Goal: Information Seeking & Learning: Learn about a topic

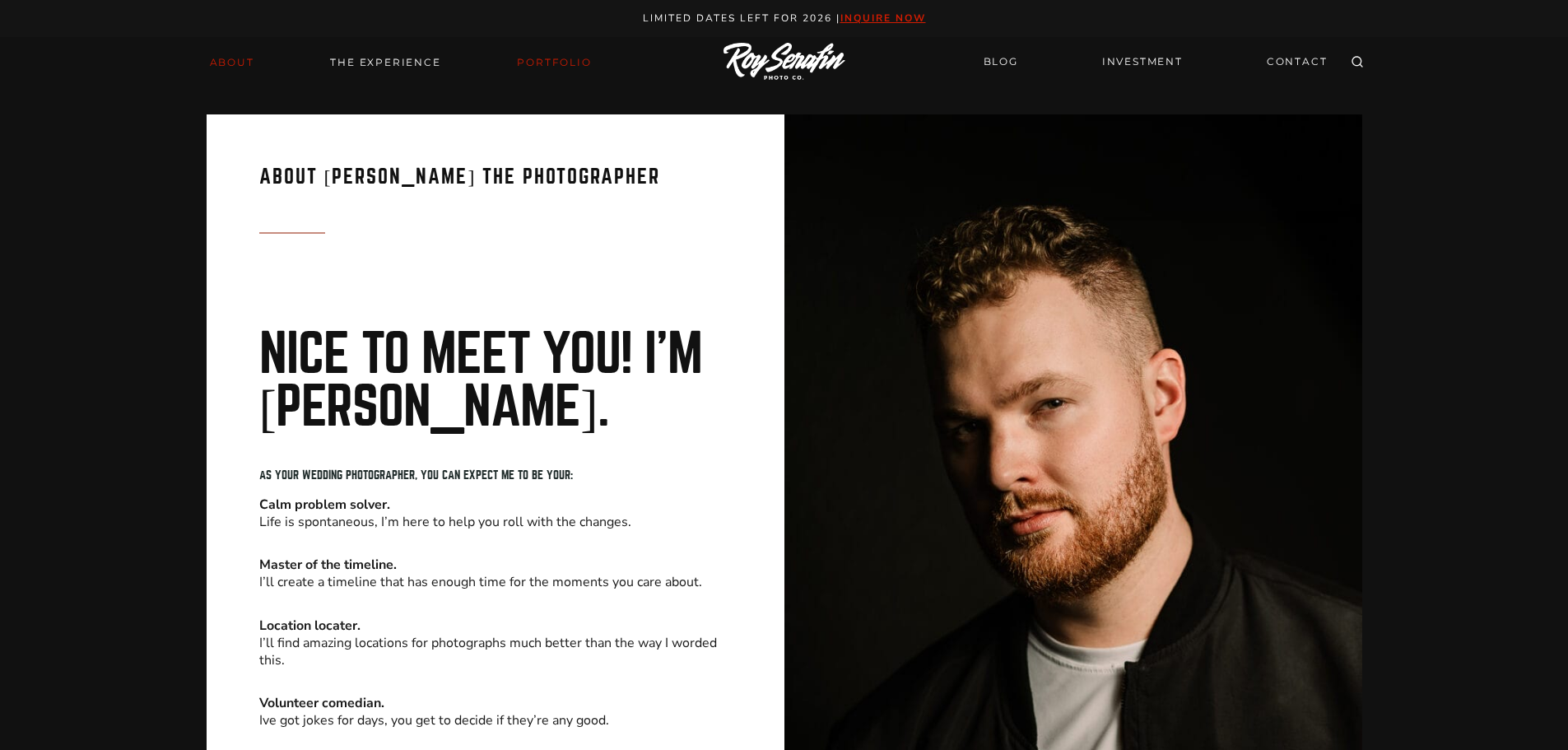
click at [539, 59] on link "Portfolio" at bounding box center [553, 63] width 93 height 23
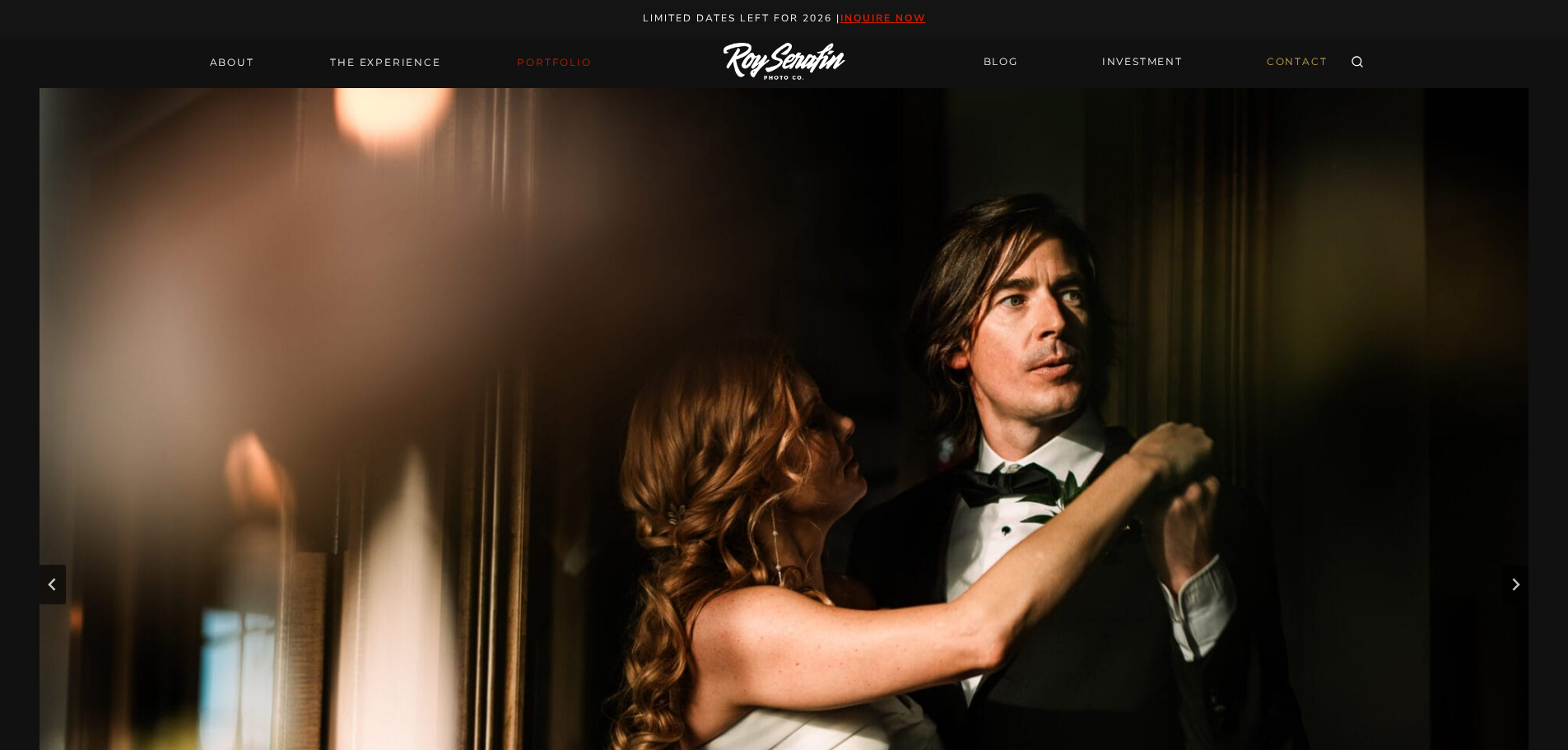
click at [1284, 48] on link "CONTACT" at bounding box center [1297, 63] width 81 height 29
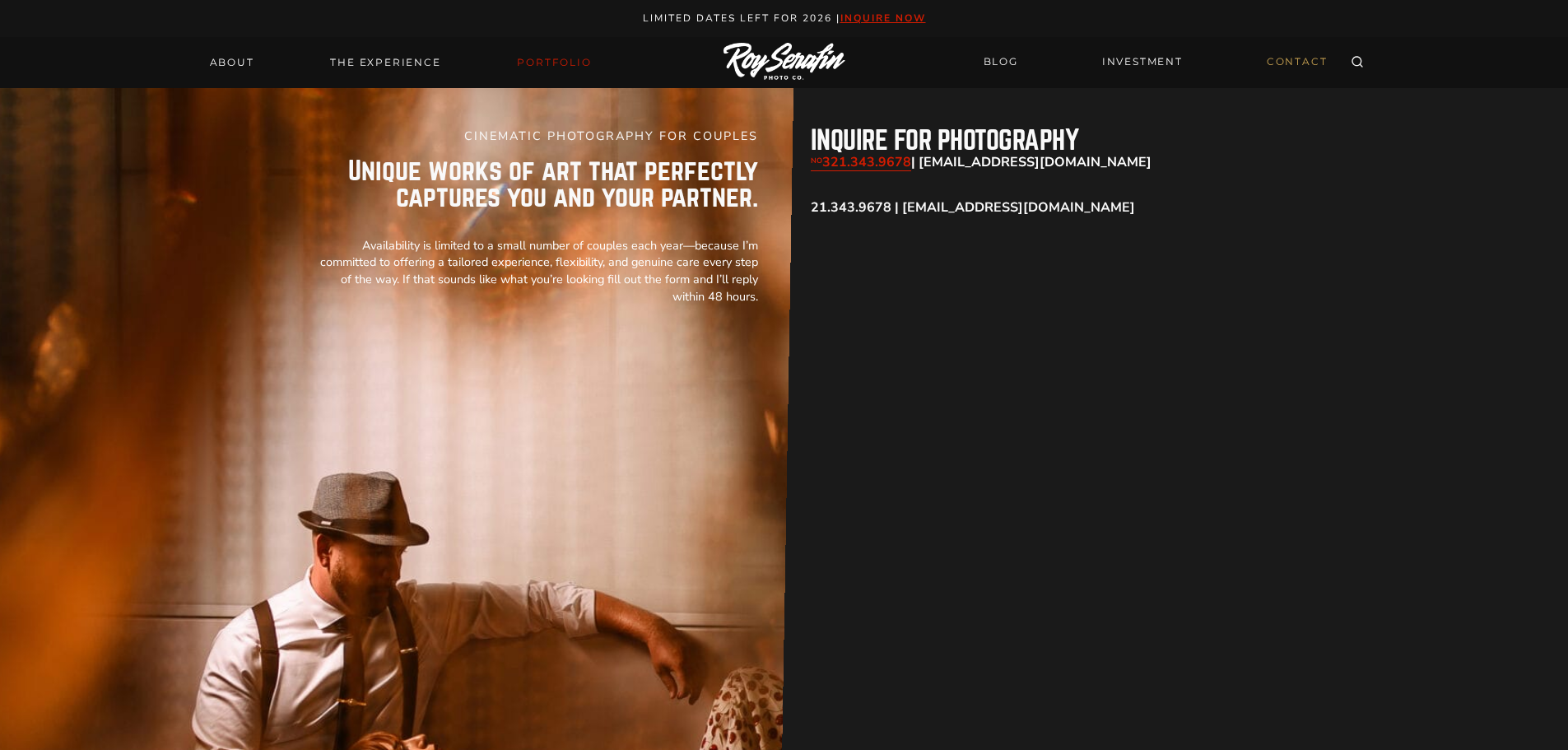
click at [535, 57] on link "Portfolio" at bounding box center [553, 63] width 93 height 23
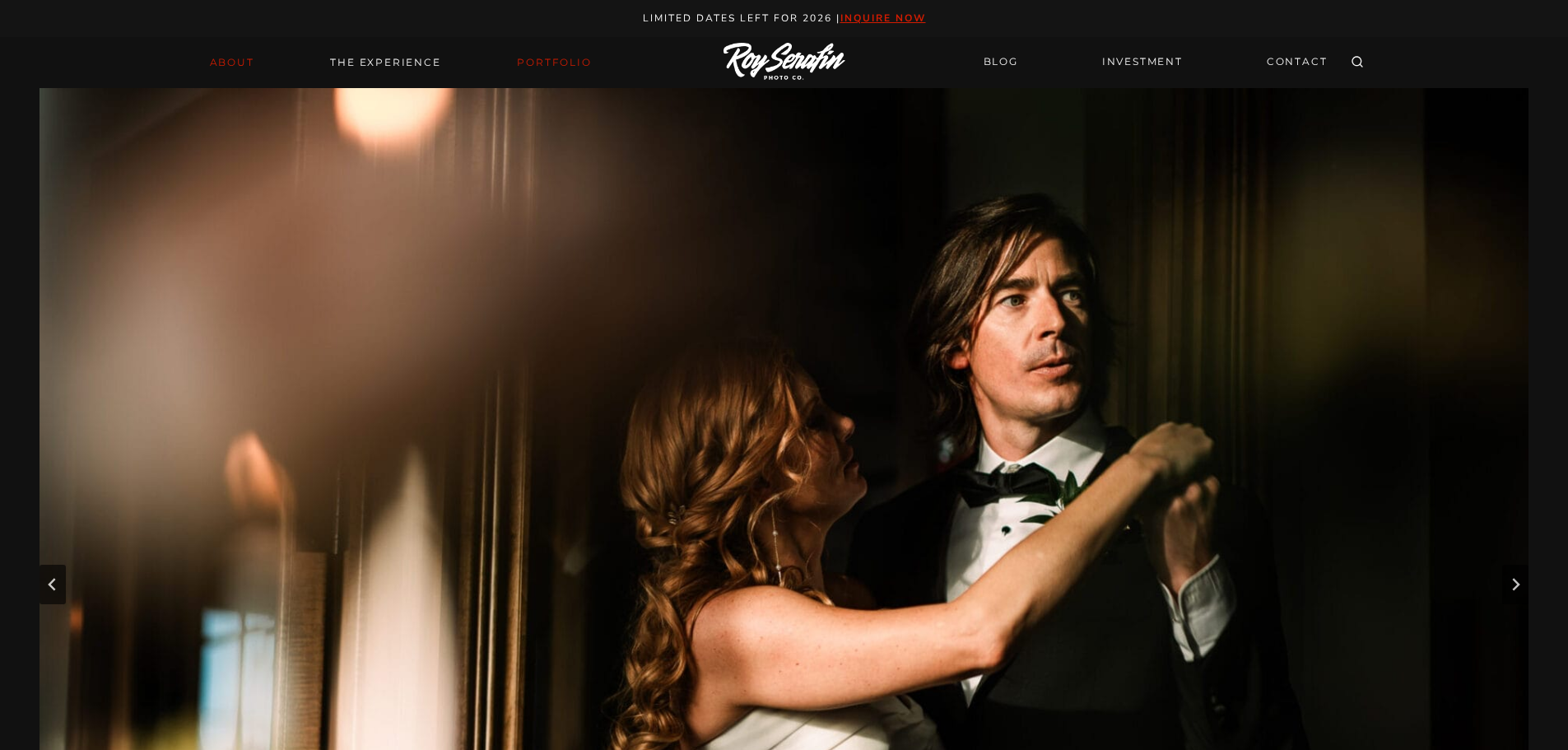
click at [215, 65] on link "About" at bounding box center [232, 63] width 65 height 23
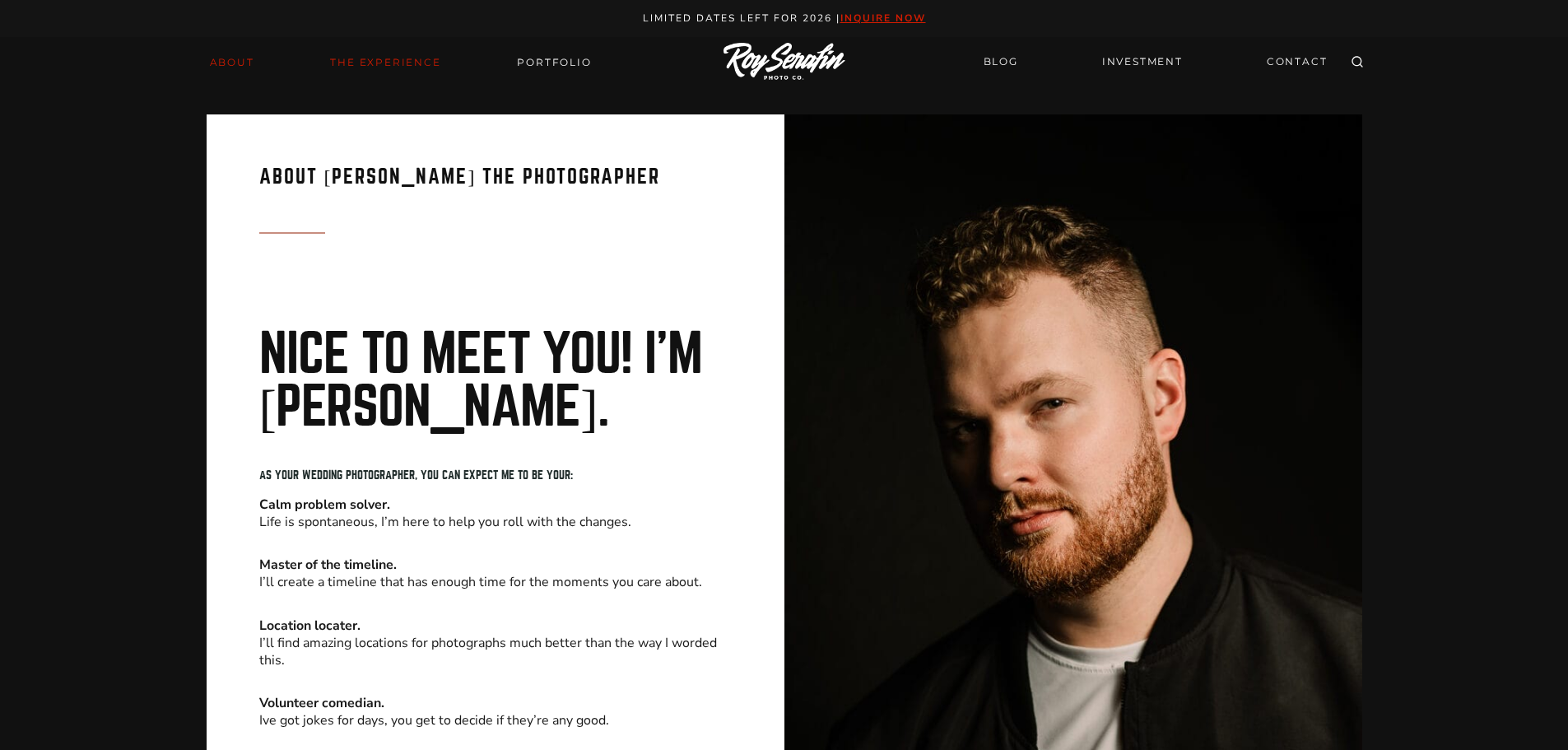
click at [347, 58] on link "THE EXPERIENCE" at bounding box center [385, 63] width 130 height 23
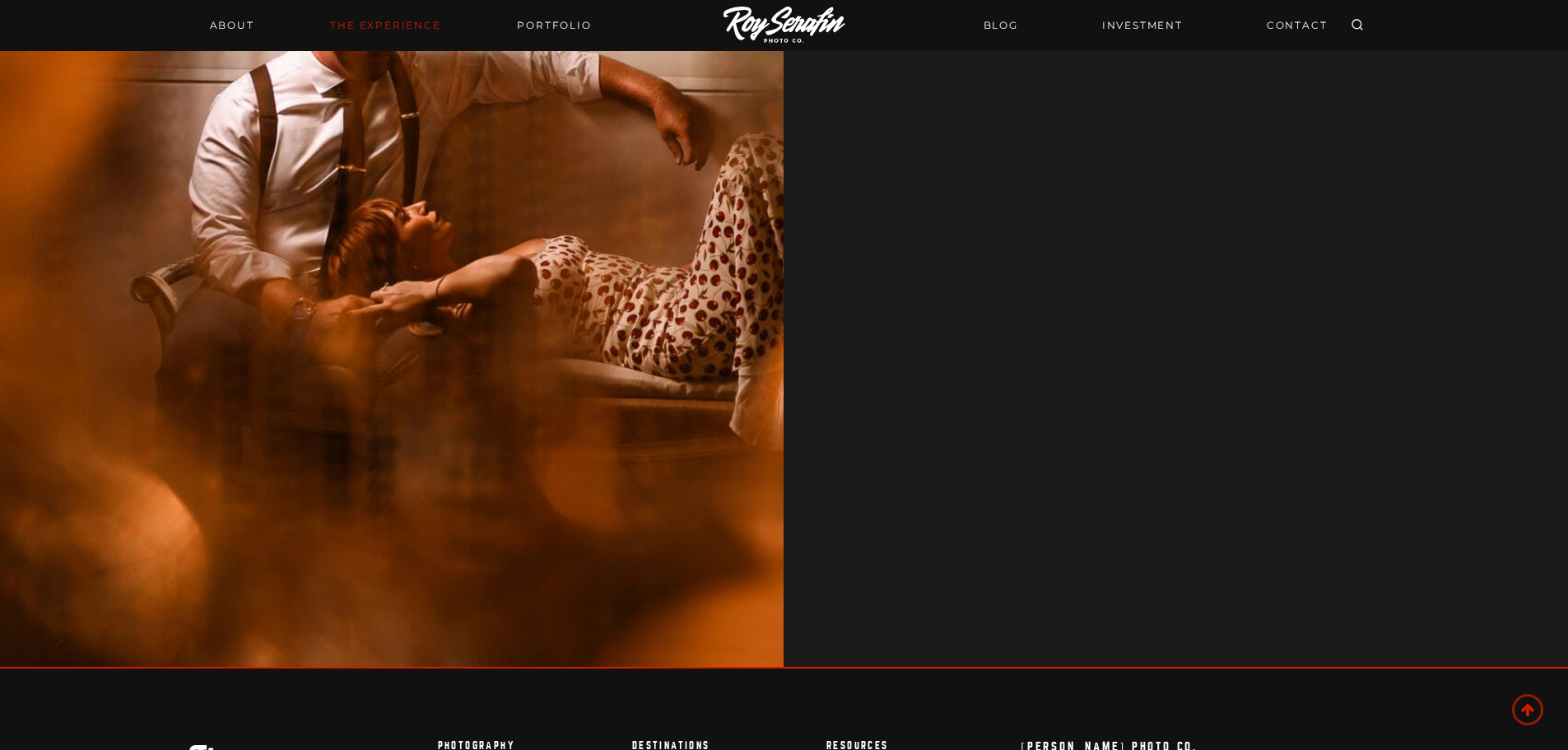
scroll to position [7429, 0]
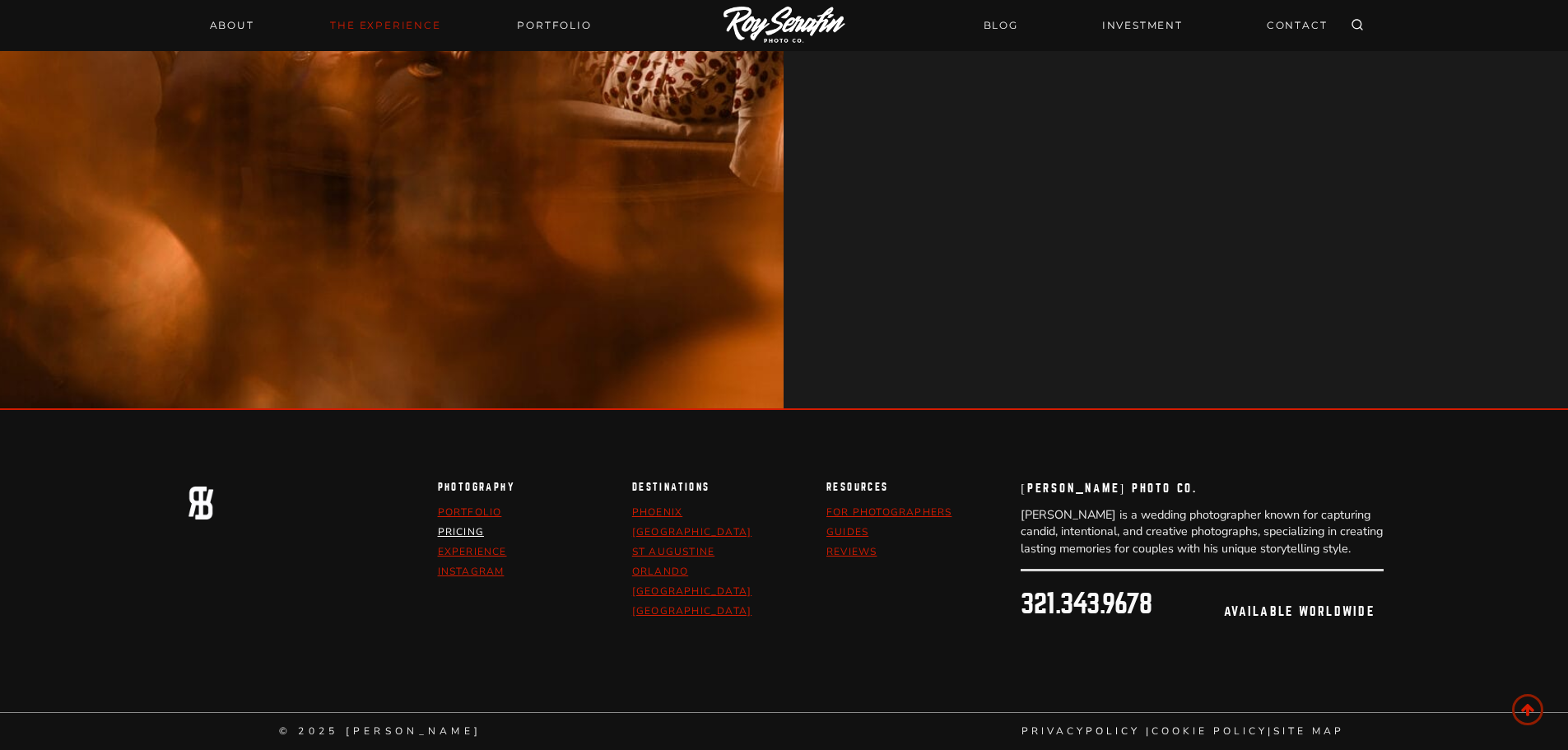
click at [469, 533] on link "pricing" at bounding box center [461, 532] width 46 height 13
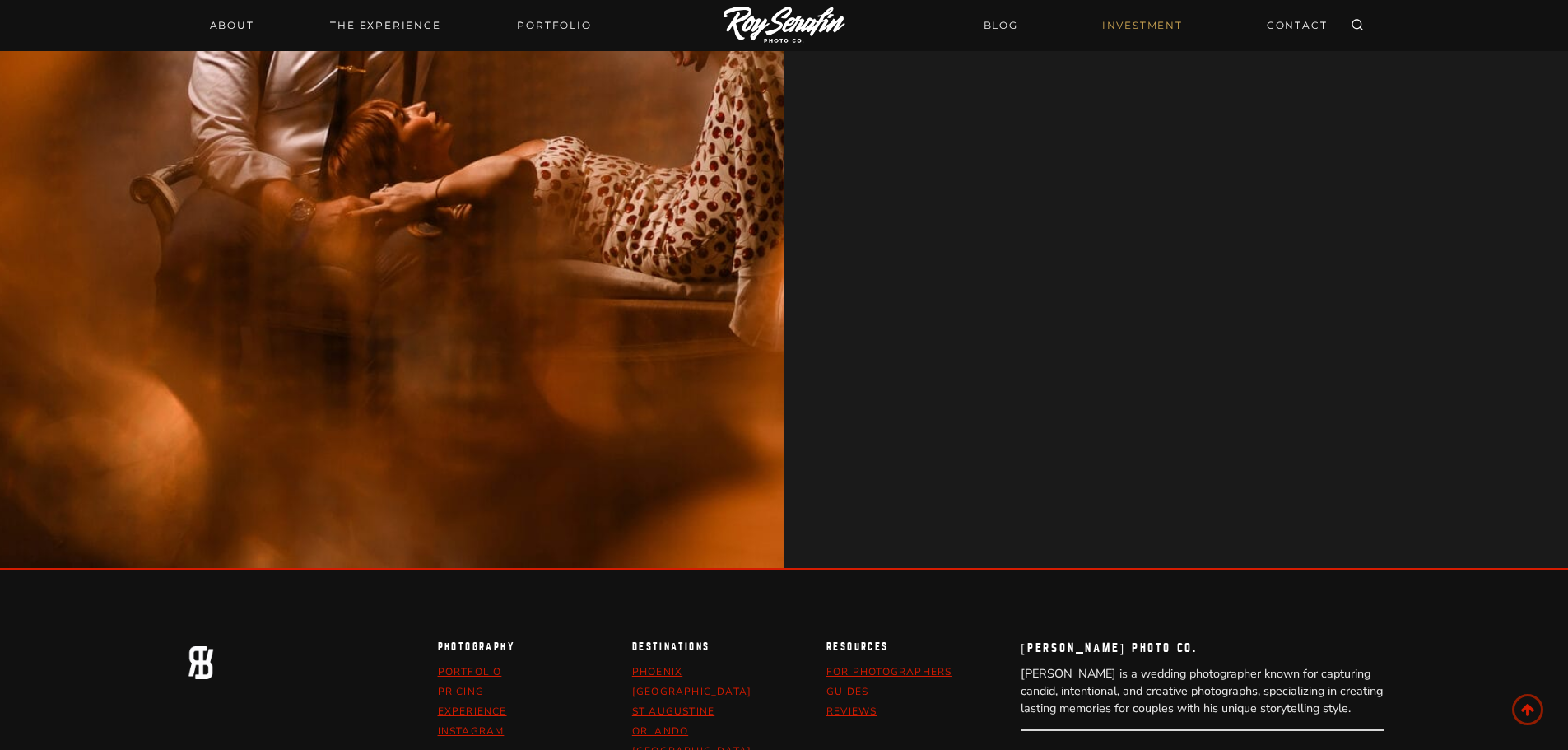
scroll to position [5515, 0]
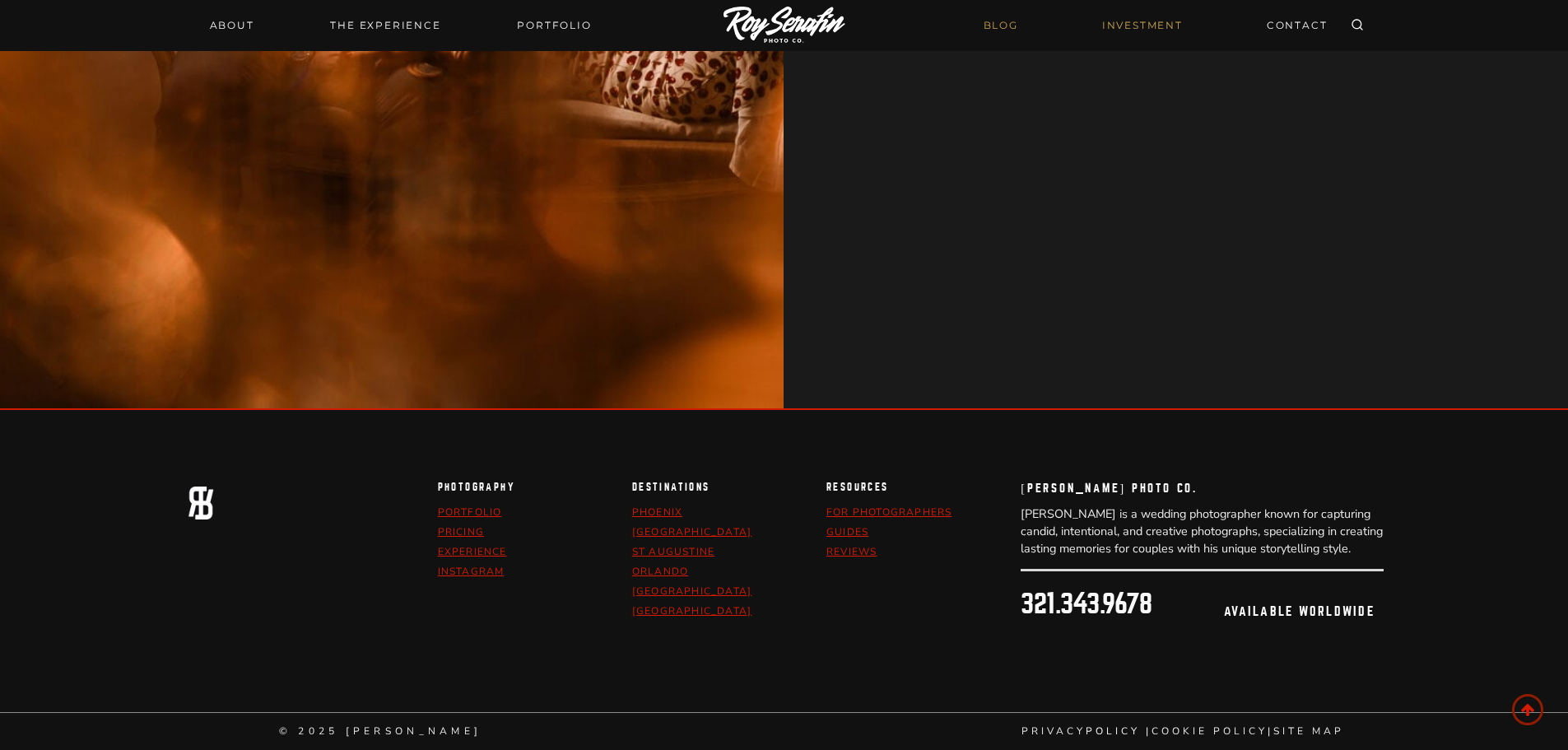
click at [992, 16] on link "BLOG" at bounding box center [1000, 25] width 54 height 29
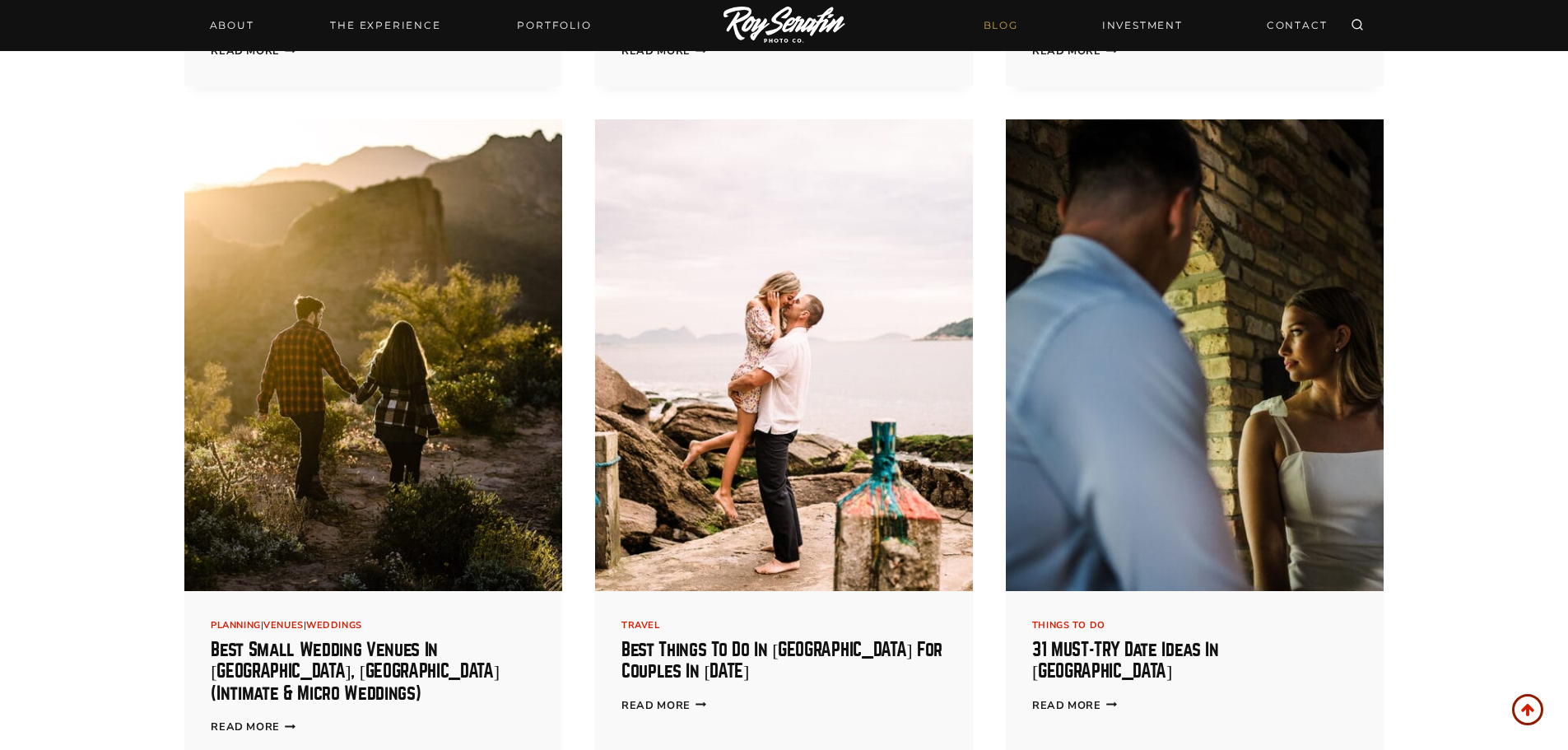
scroll to position [3541, 0]
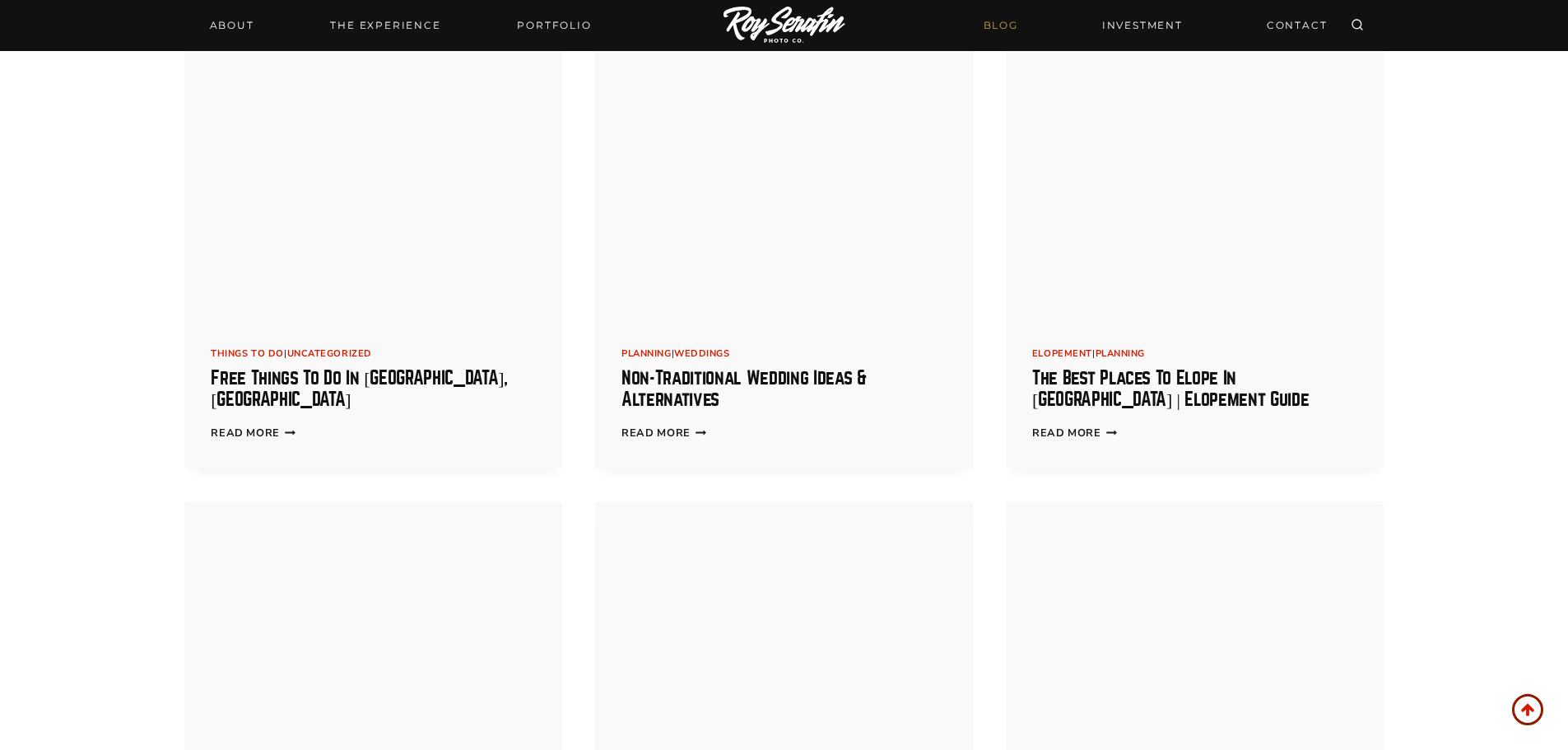
scroll to position [6339, 0]
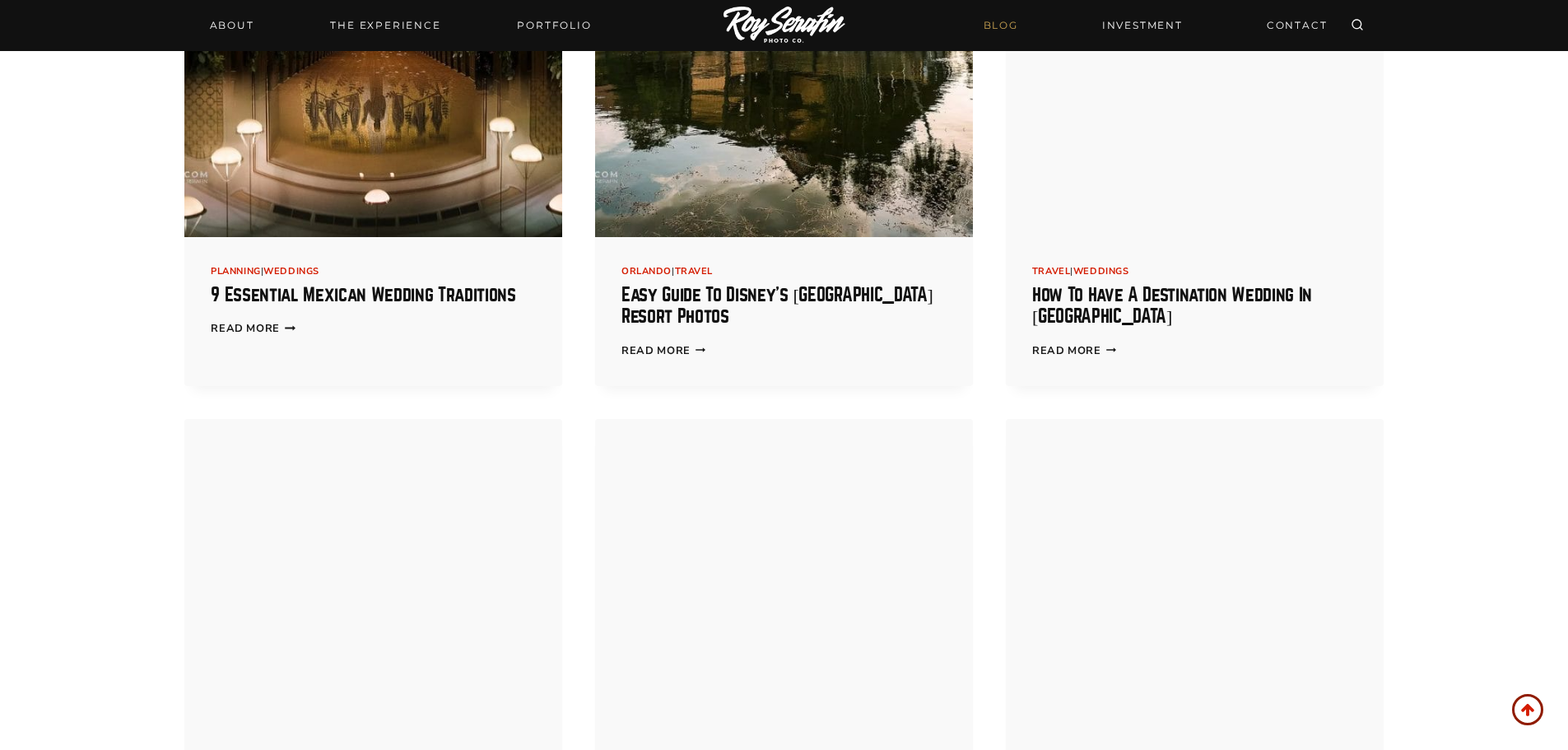
scroll to position [8810, 0]
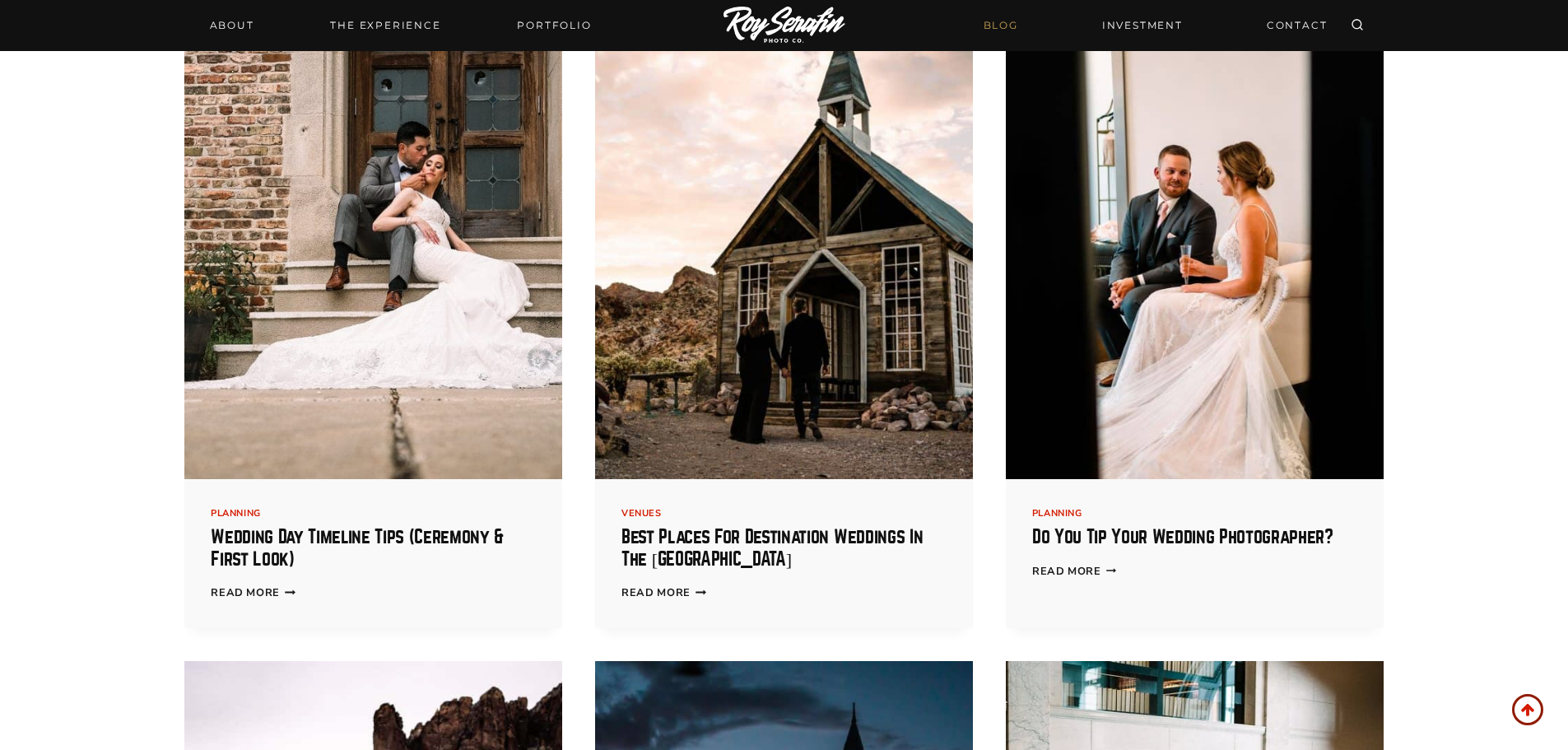
scroll to position [11773, 0]
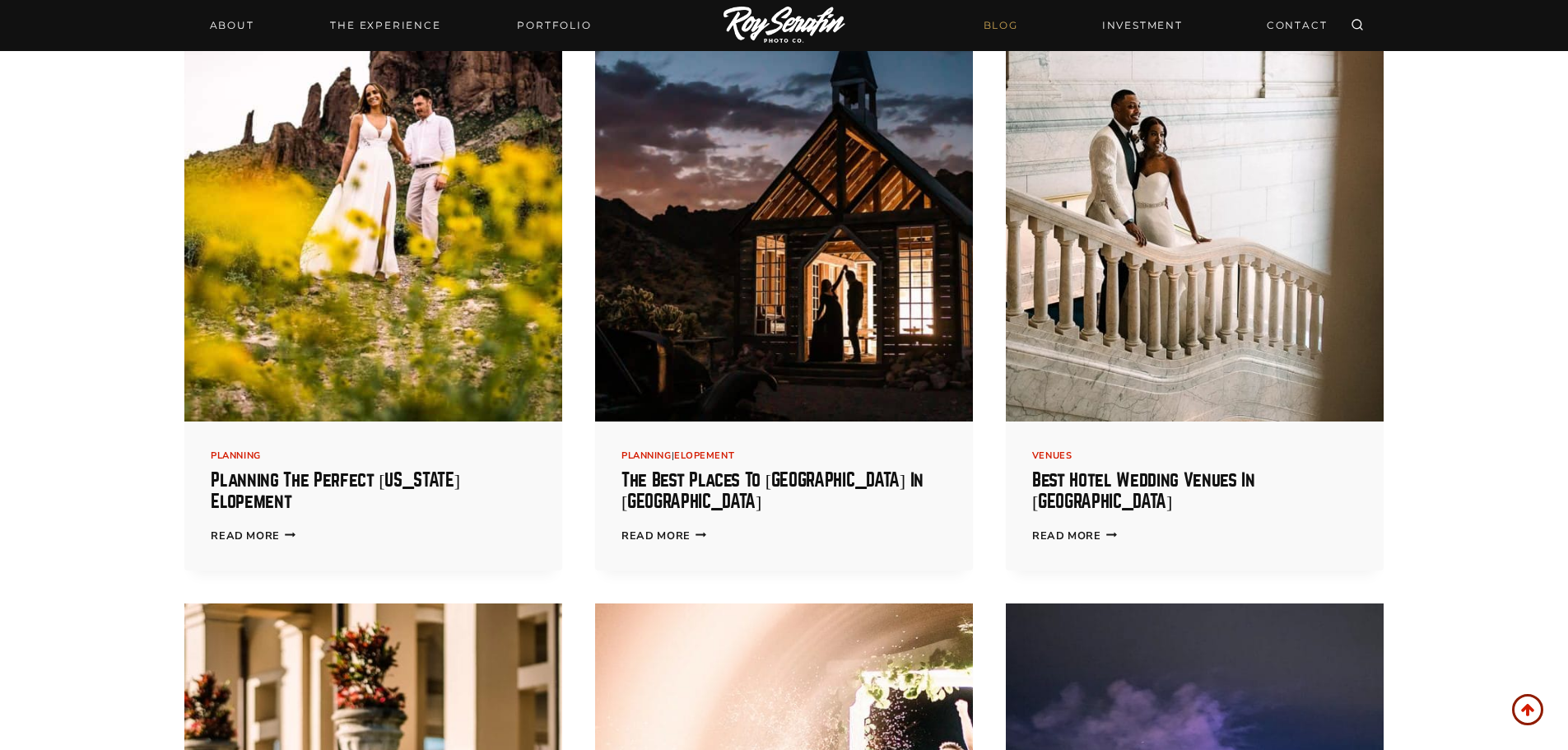
scroll to position [12762, 0]
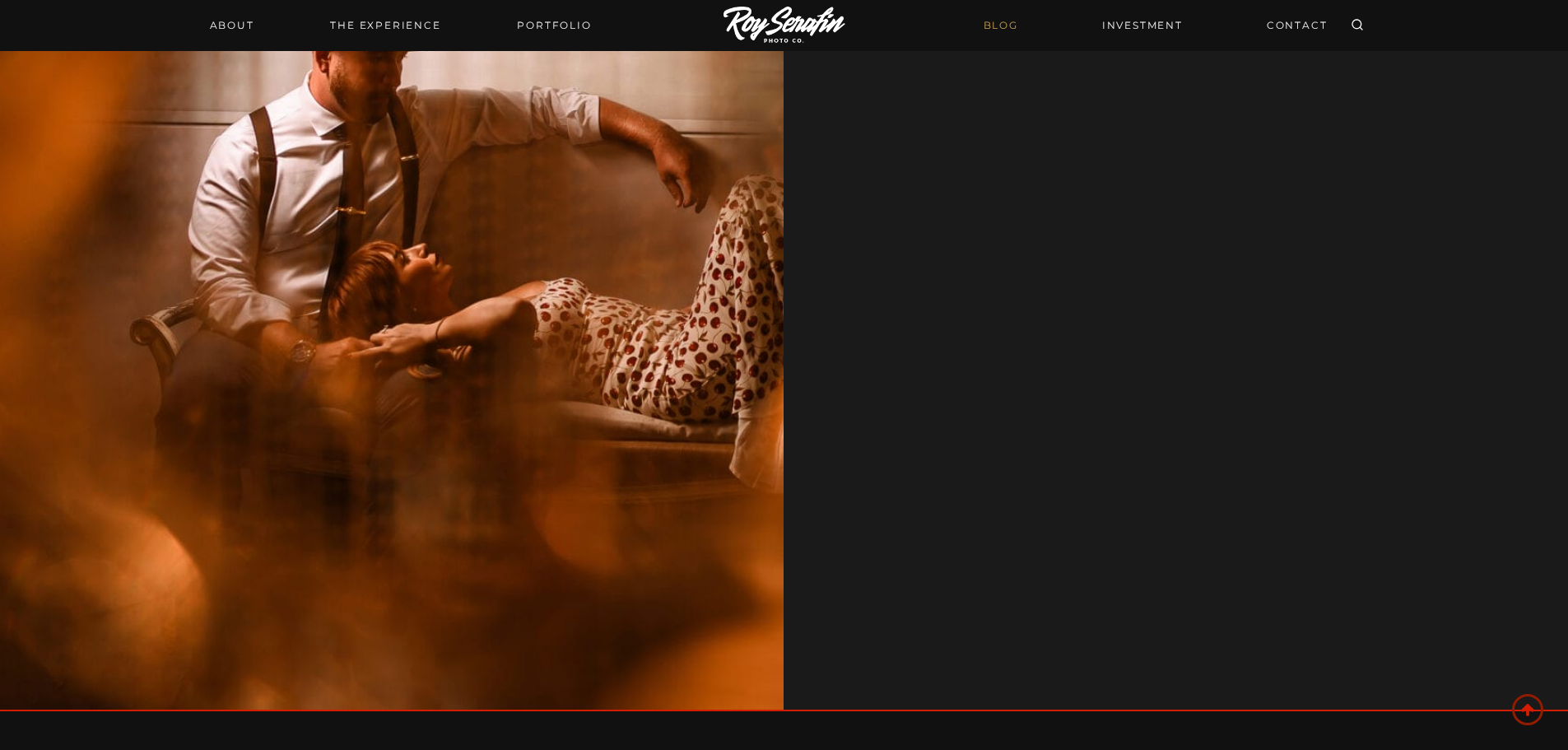
scroll to position [20246, 0]
